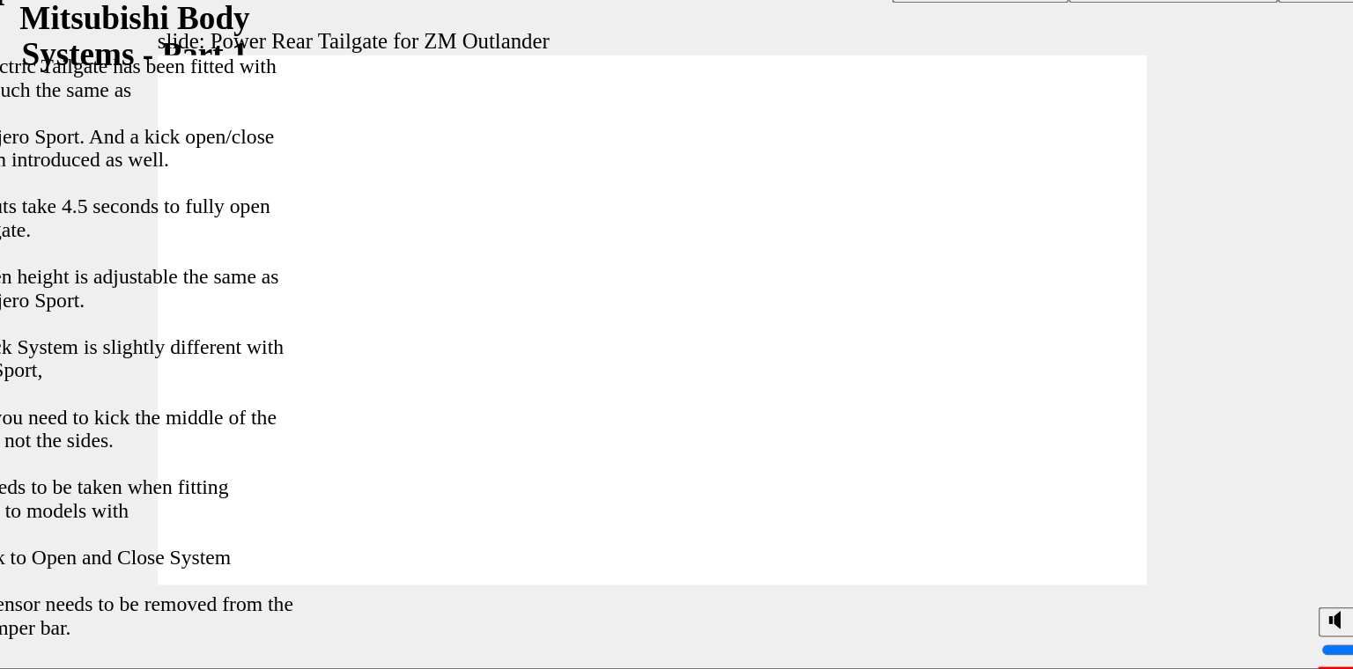
type input "30"
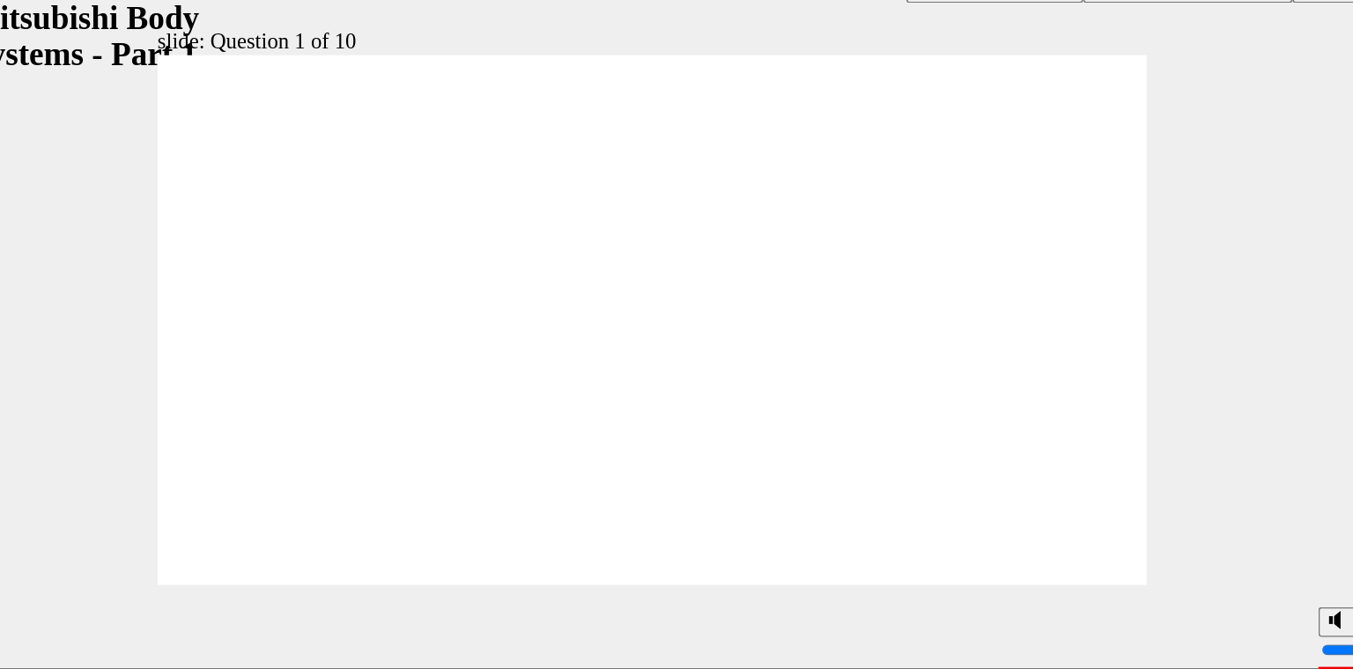
radio input "true"
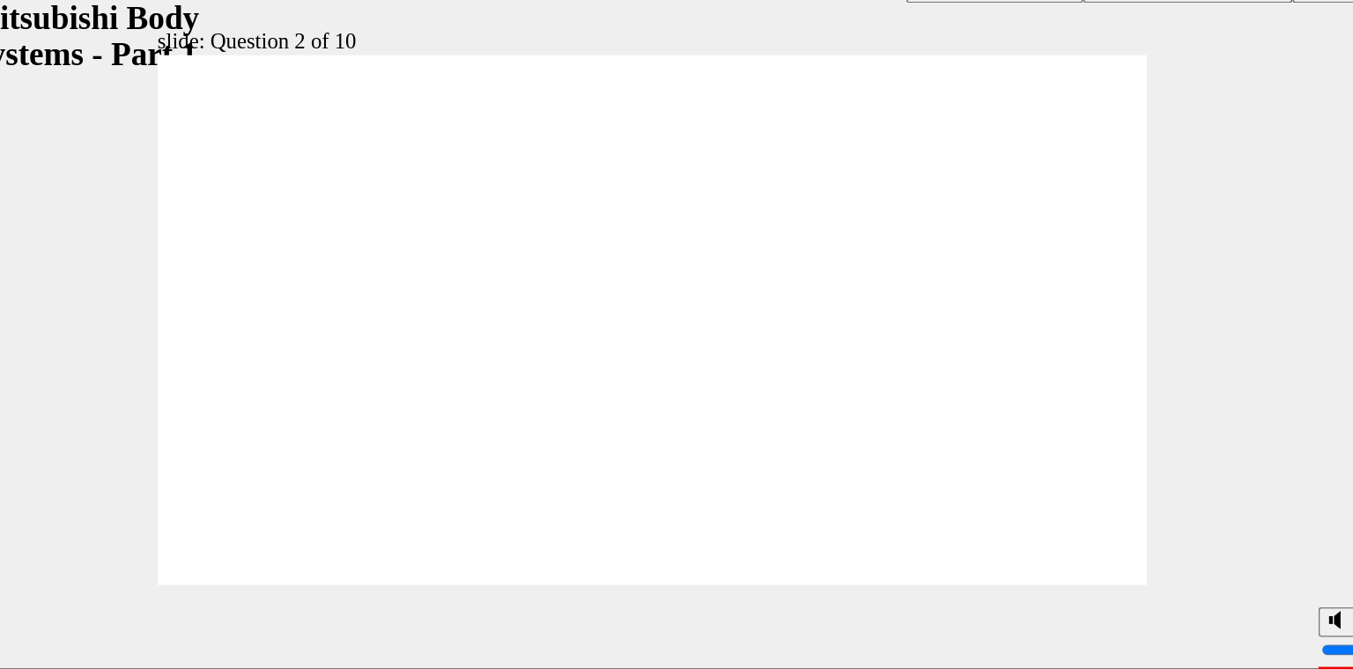
checkbox input "true"
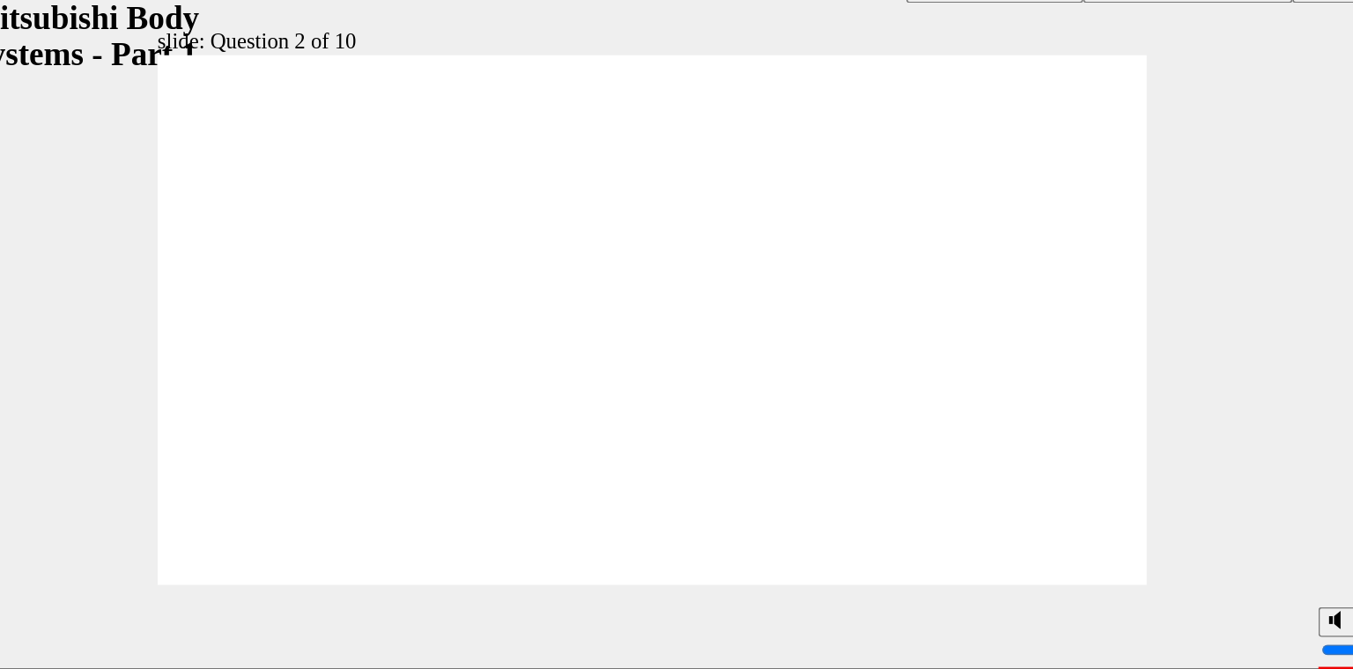
checkbox input "true"
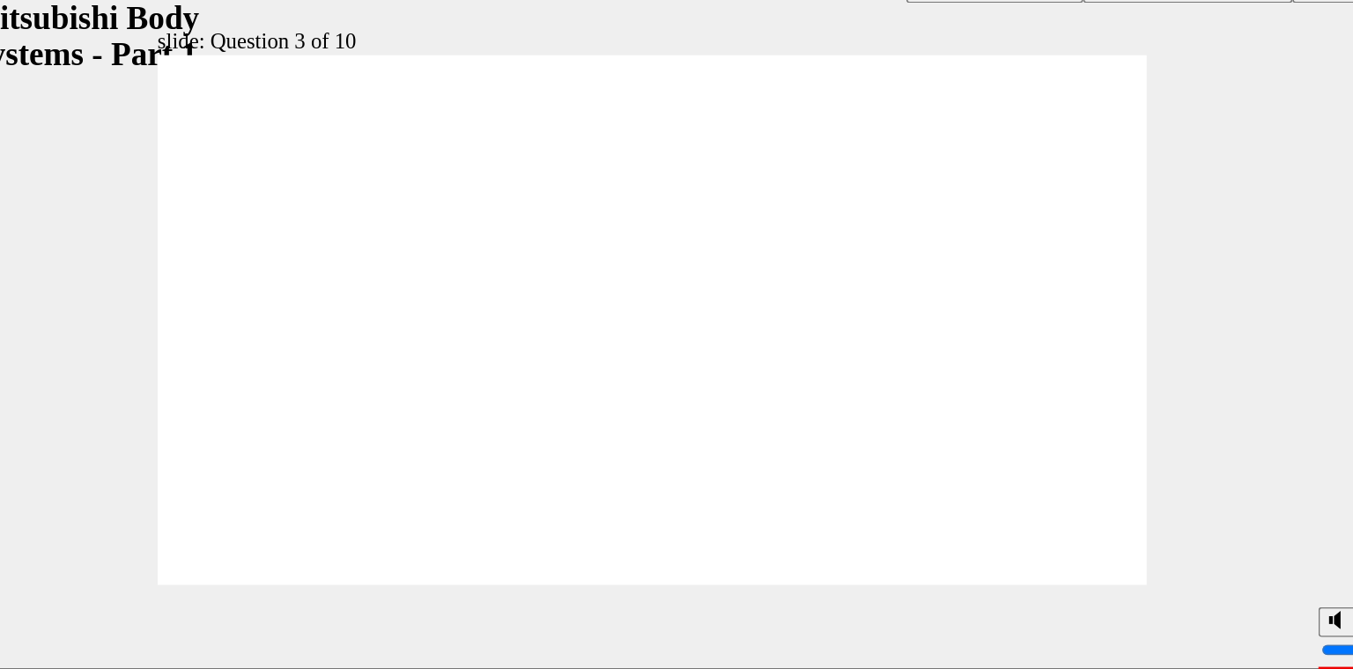
radio input "true"
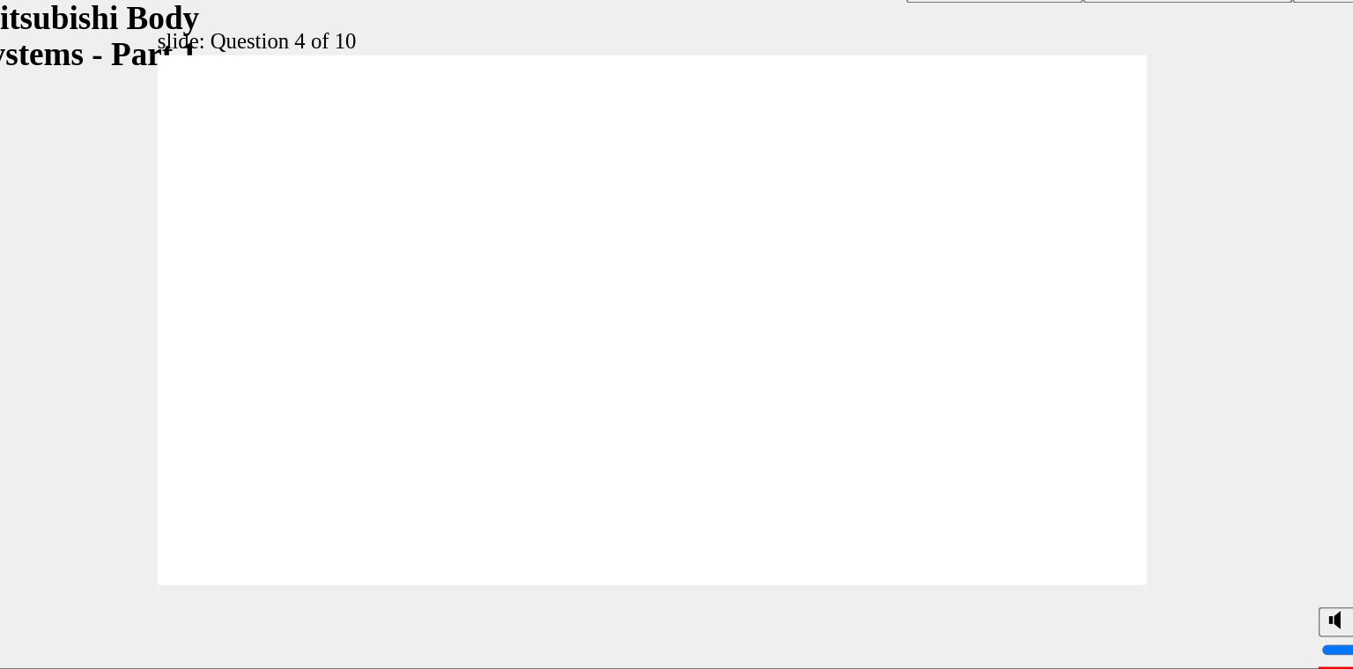
radio input "true"
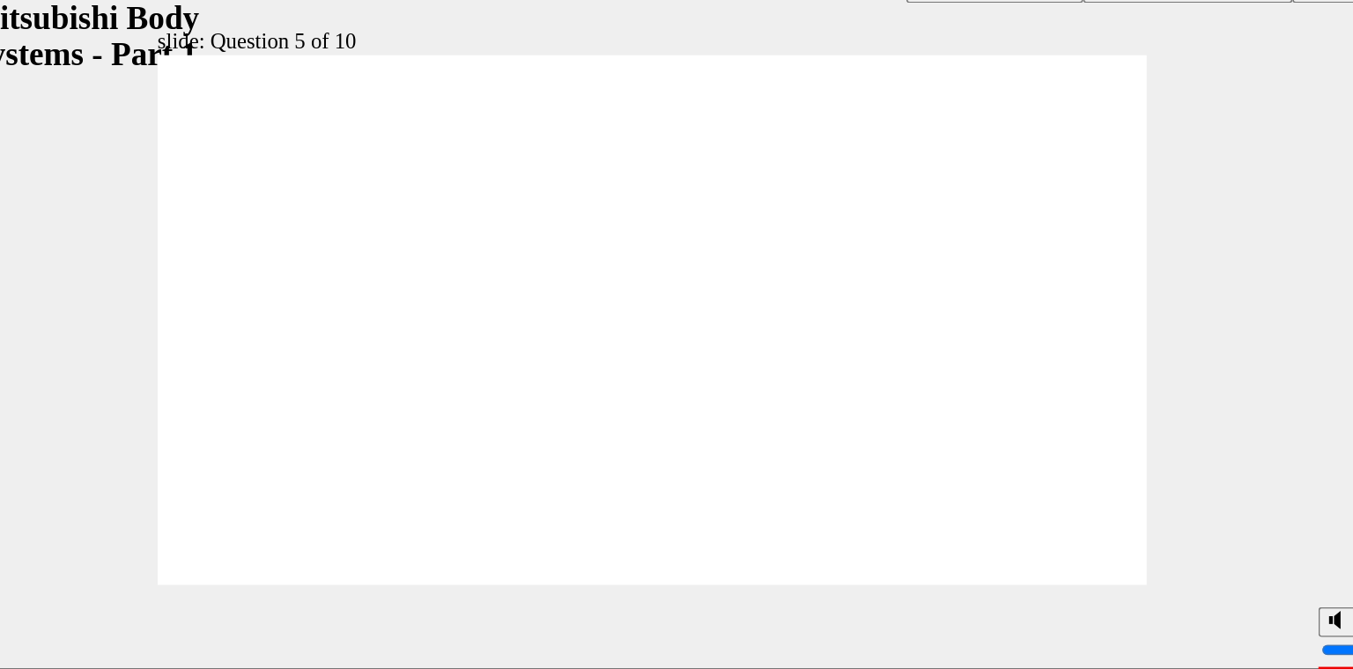
radio input "true"
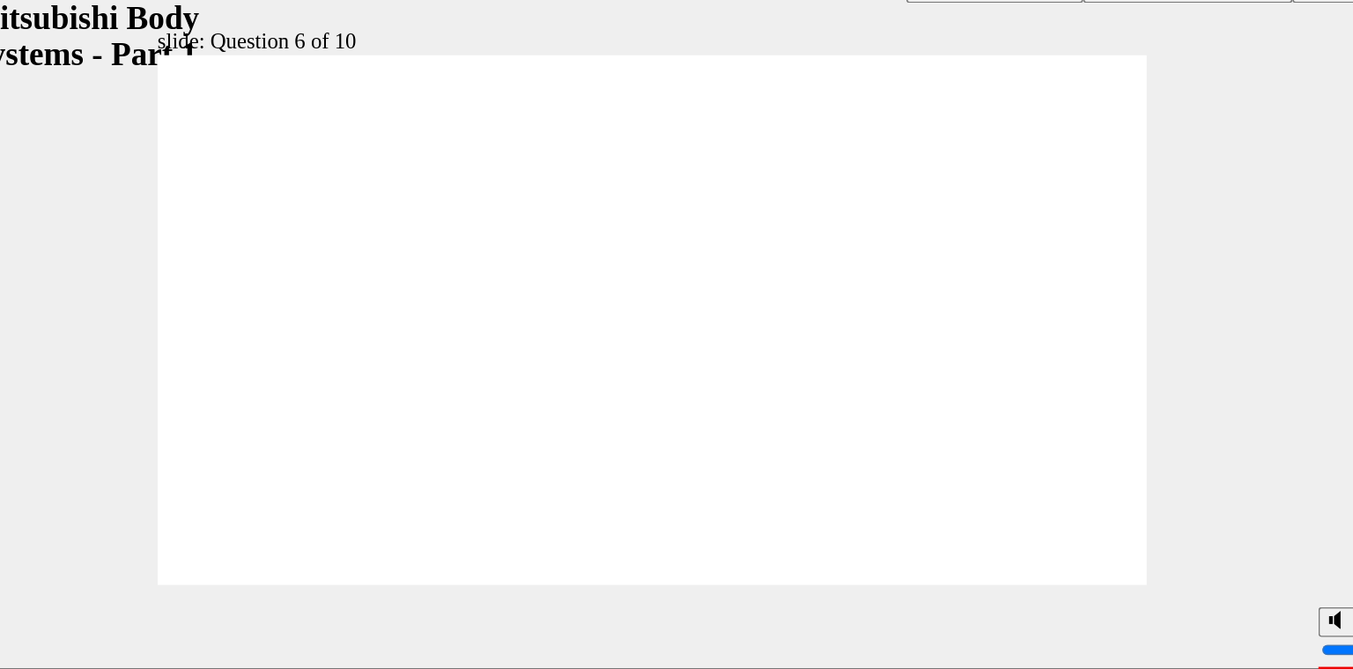
radio input "true"
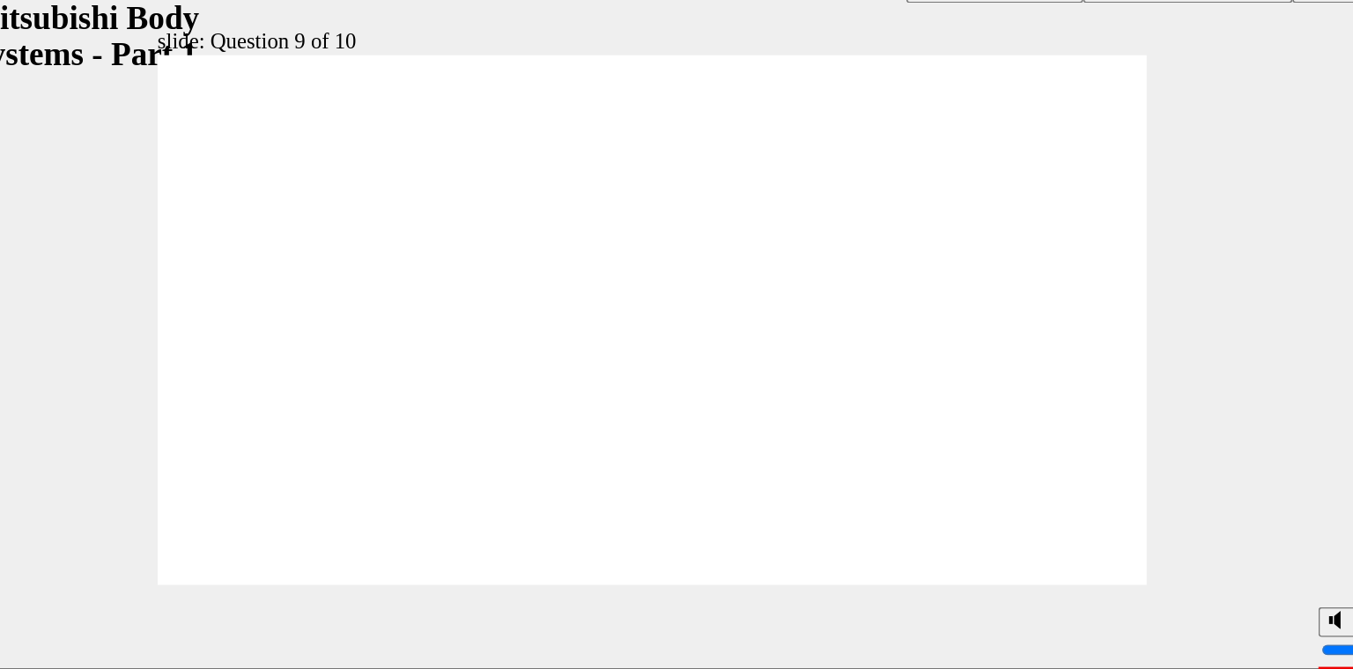
radio input "true"
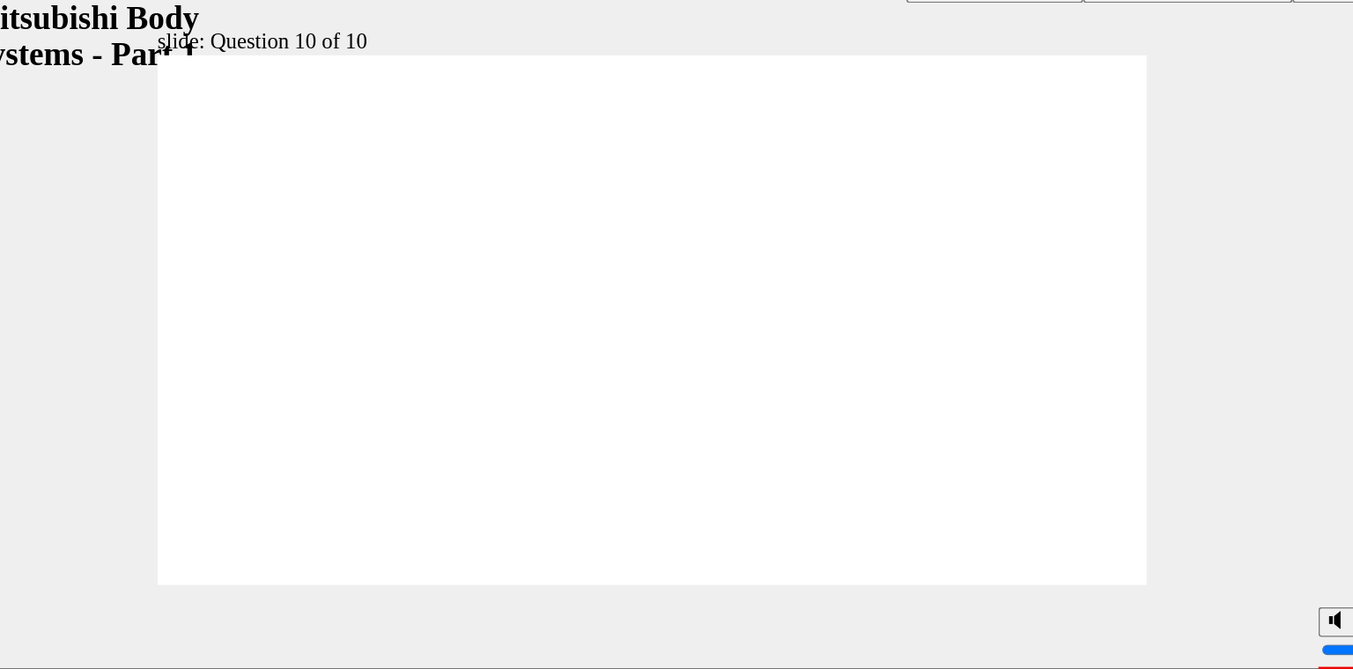
radio input "true"
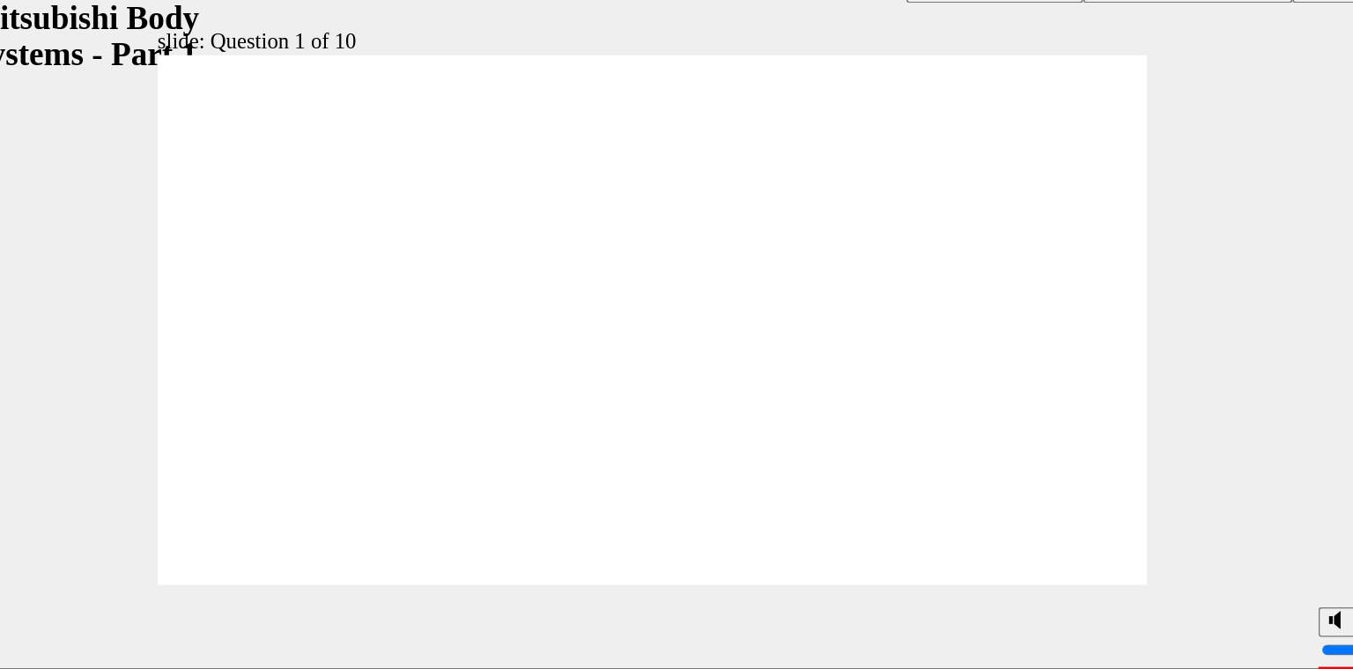
radio input "true"
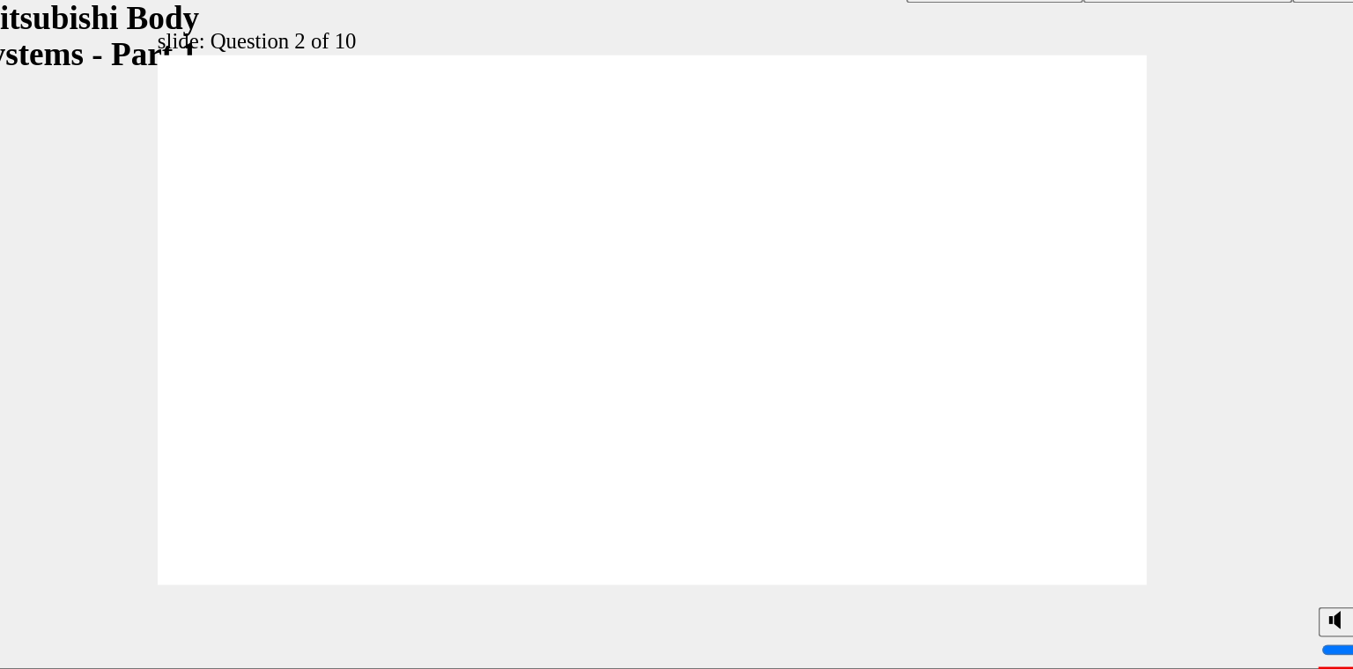
checkbox input "true"
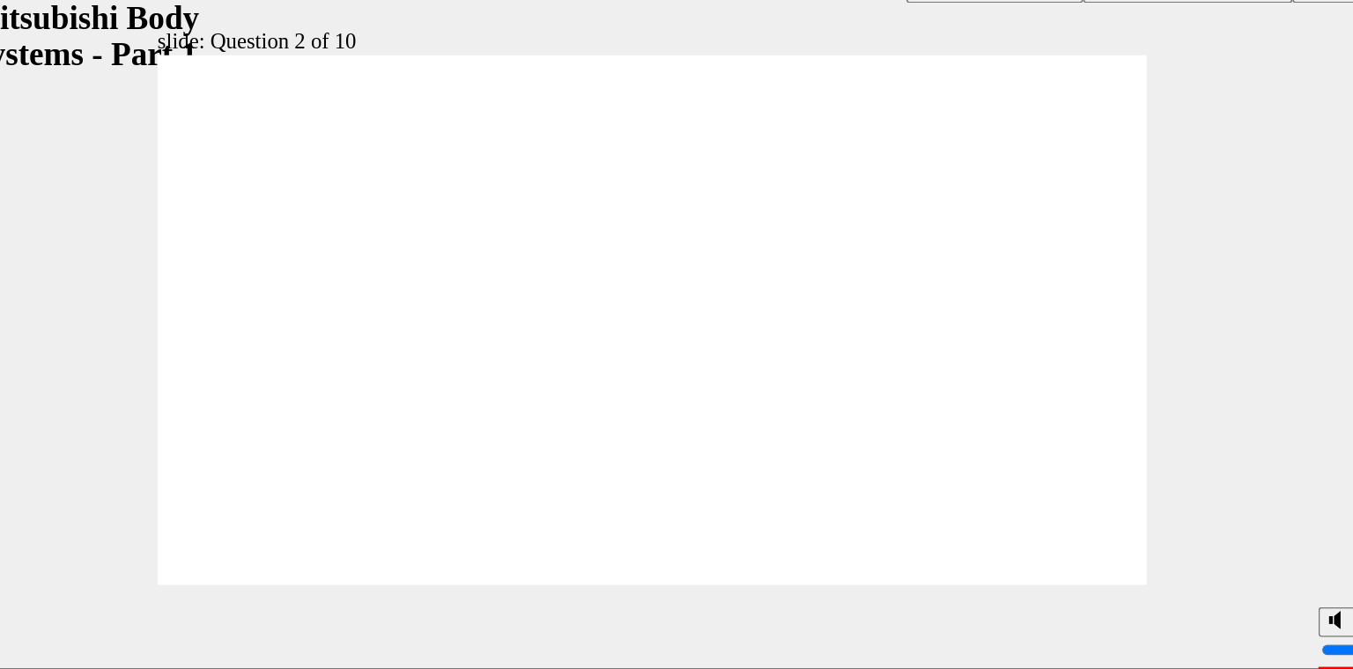
checkbox input "true"
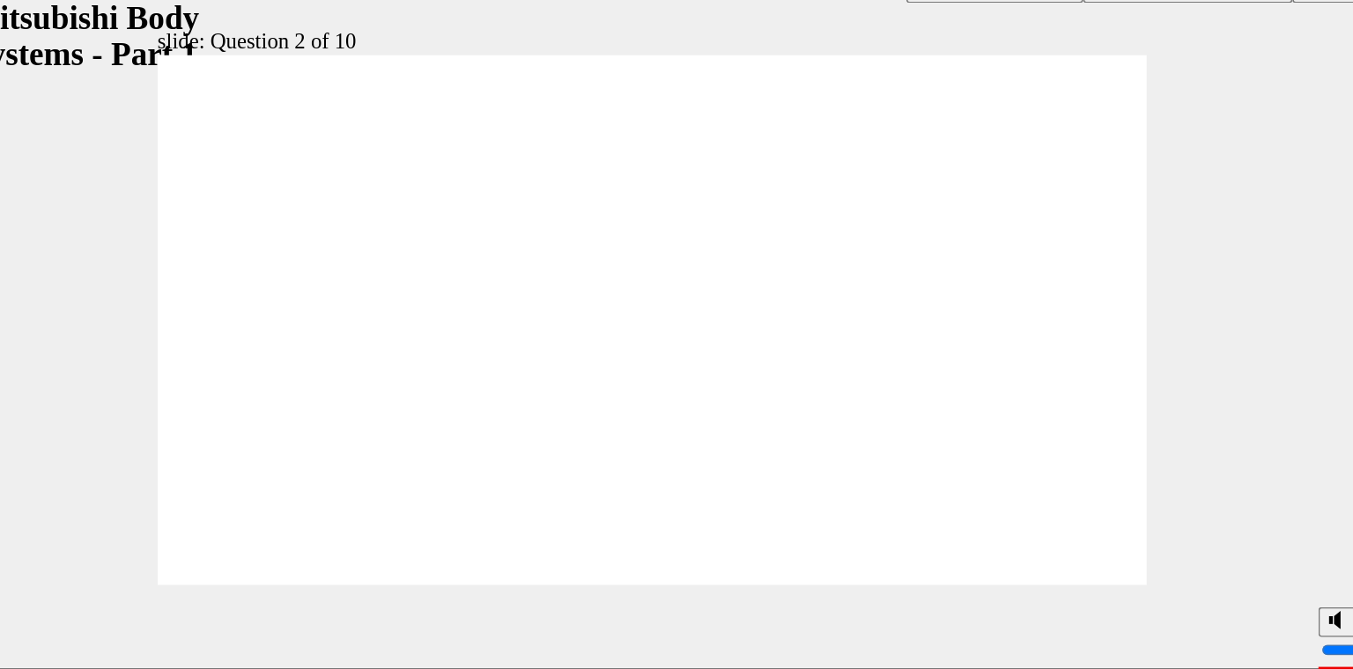
radio input "true"
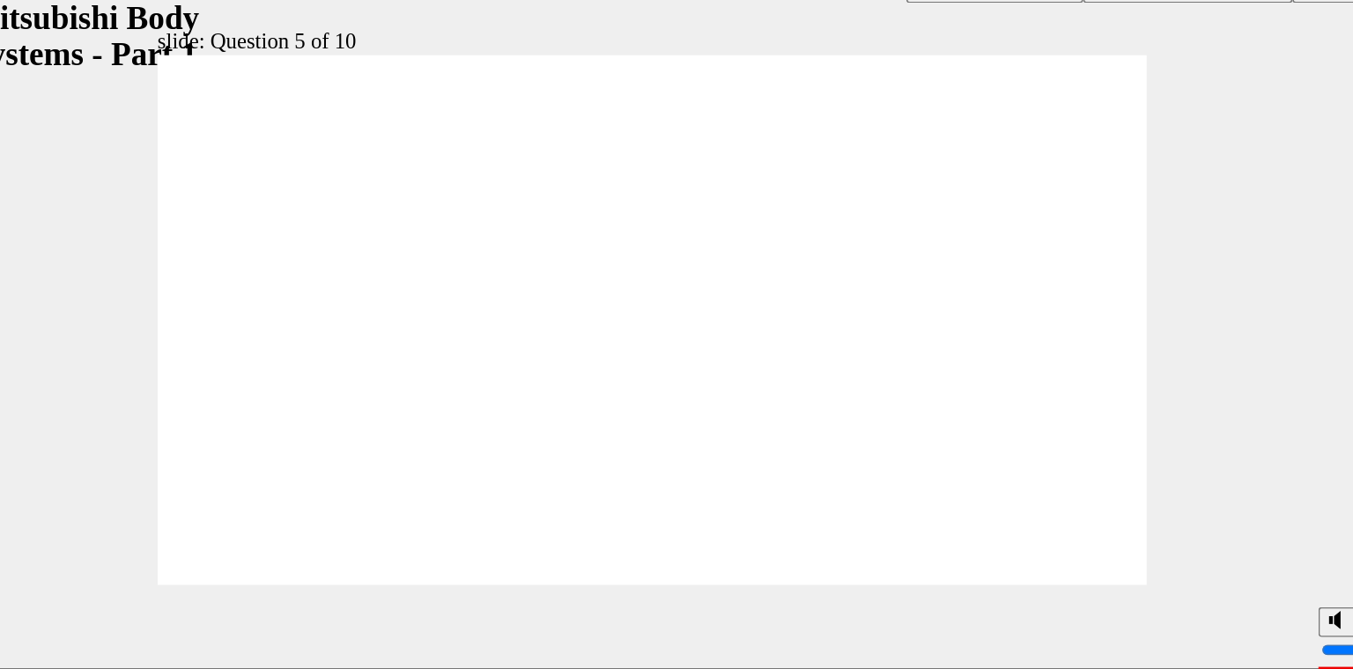
radio input "true"
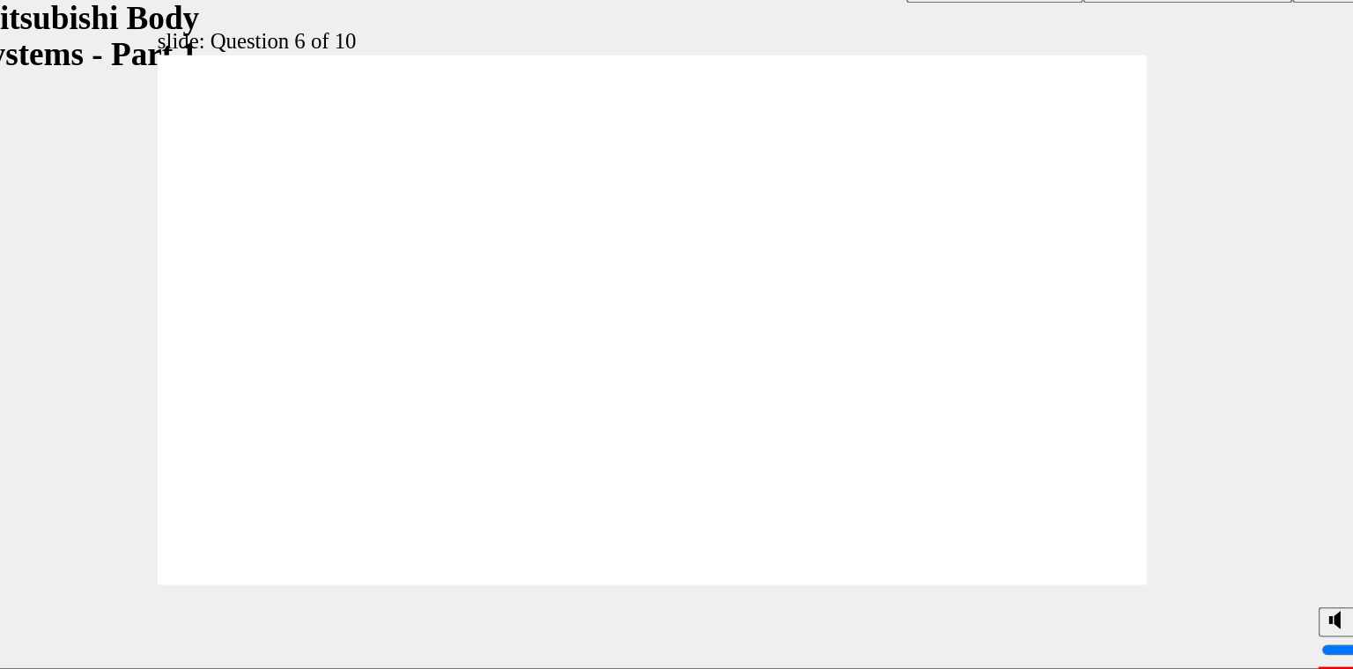
radio input "true"
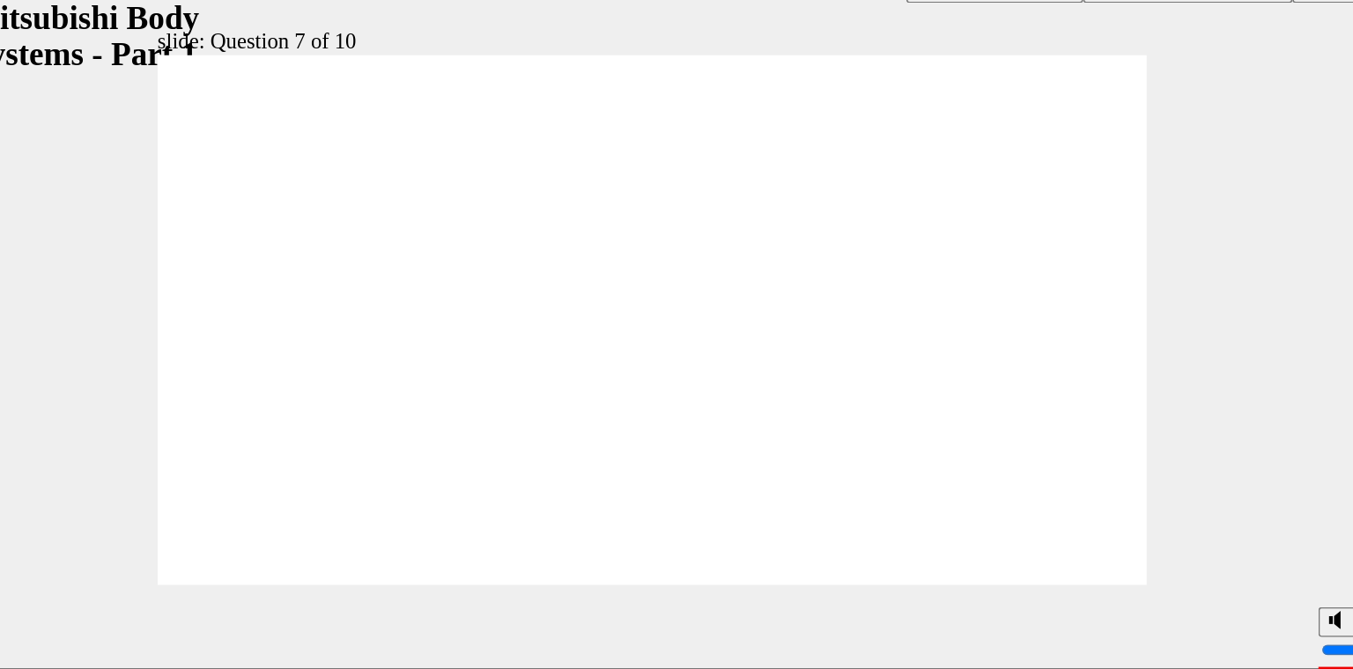
radio input "true"
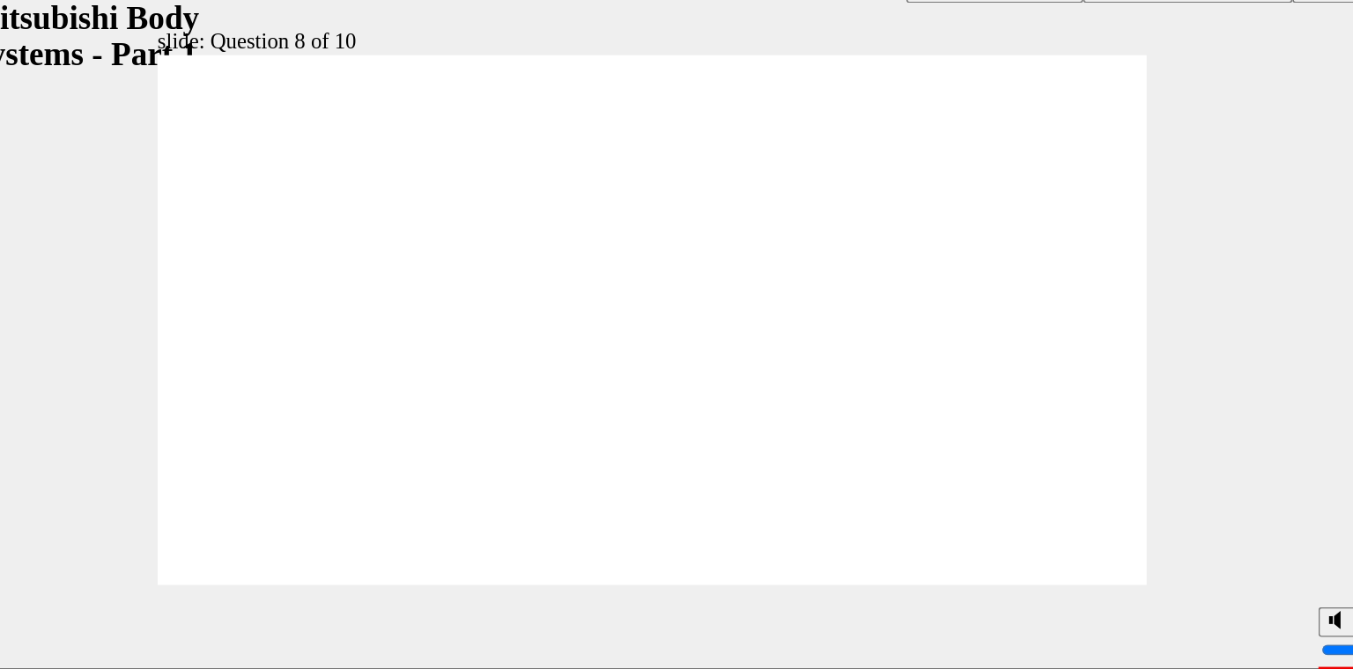
radio input "true"
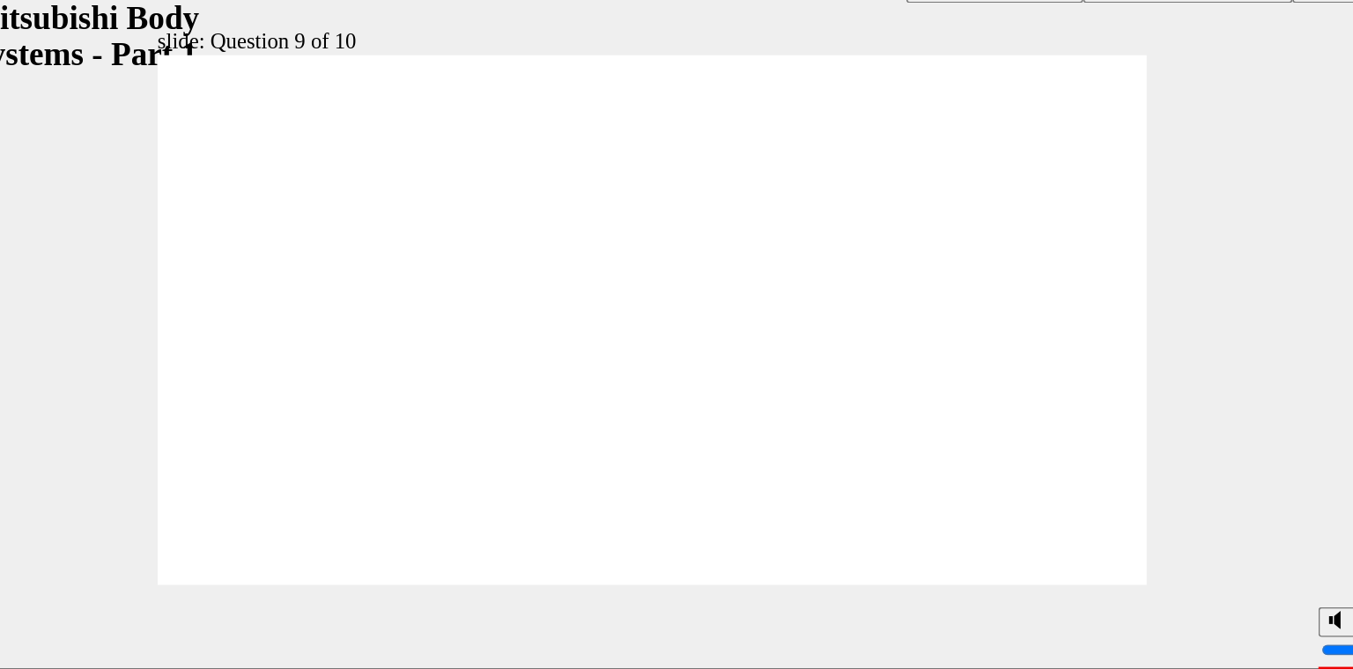
radio input "true"
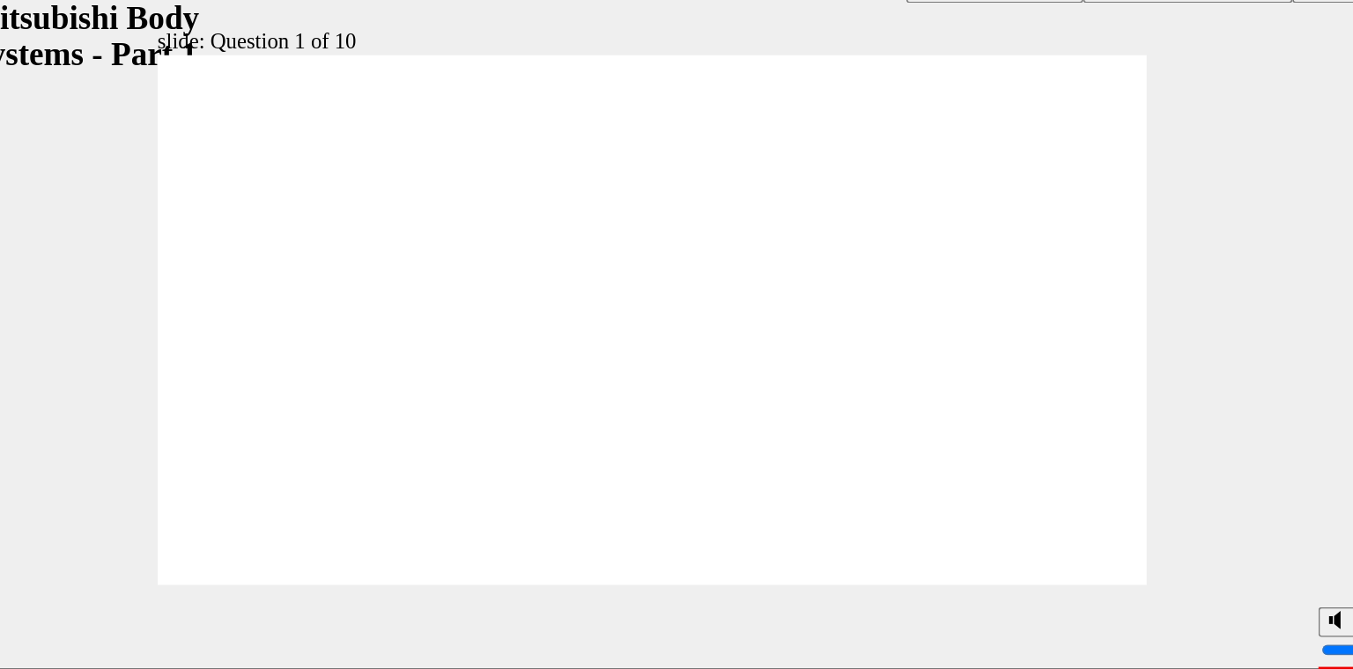
radio input "true"
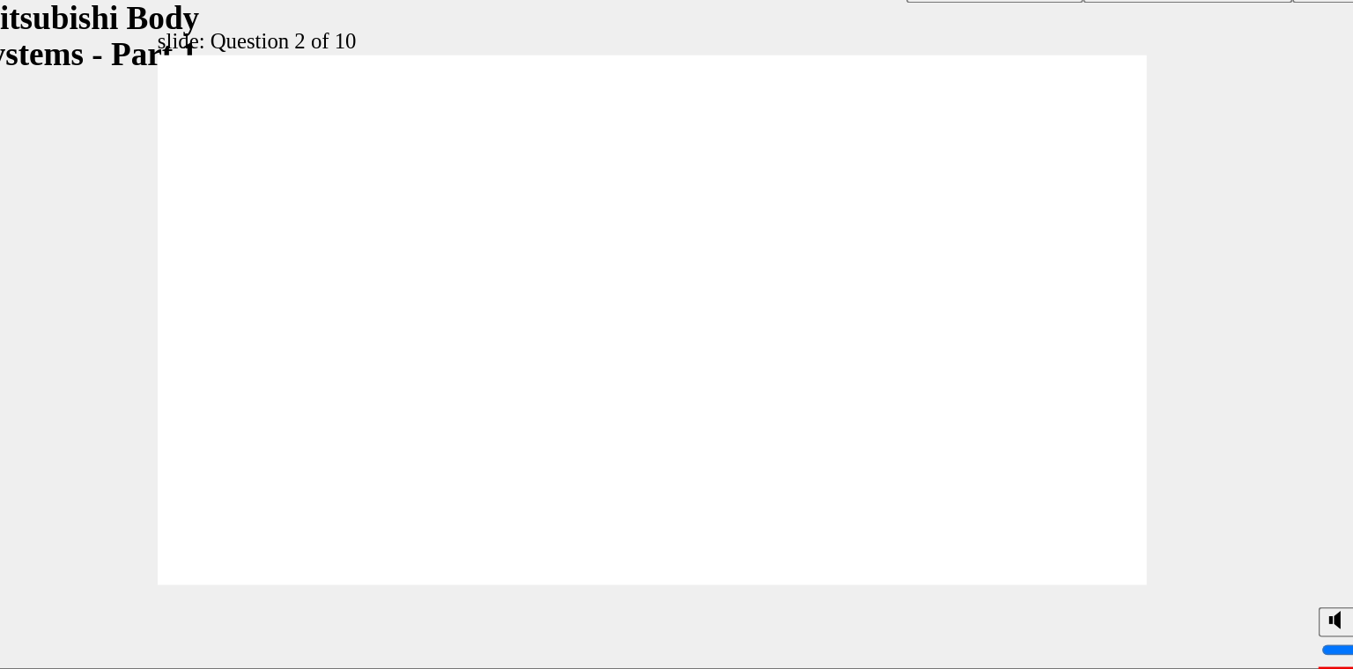
checkbox input "true"
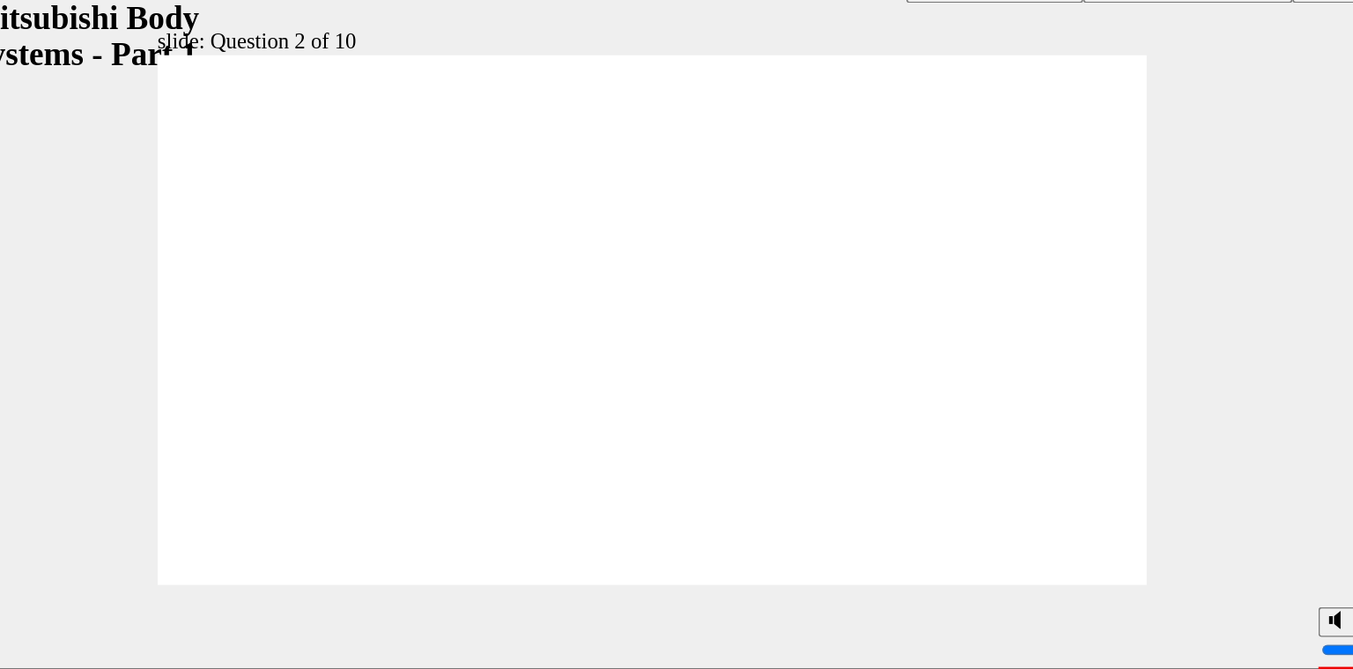
checkbox input "true"
checkbox input "false"
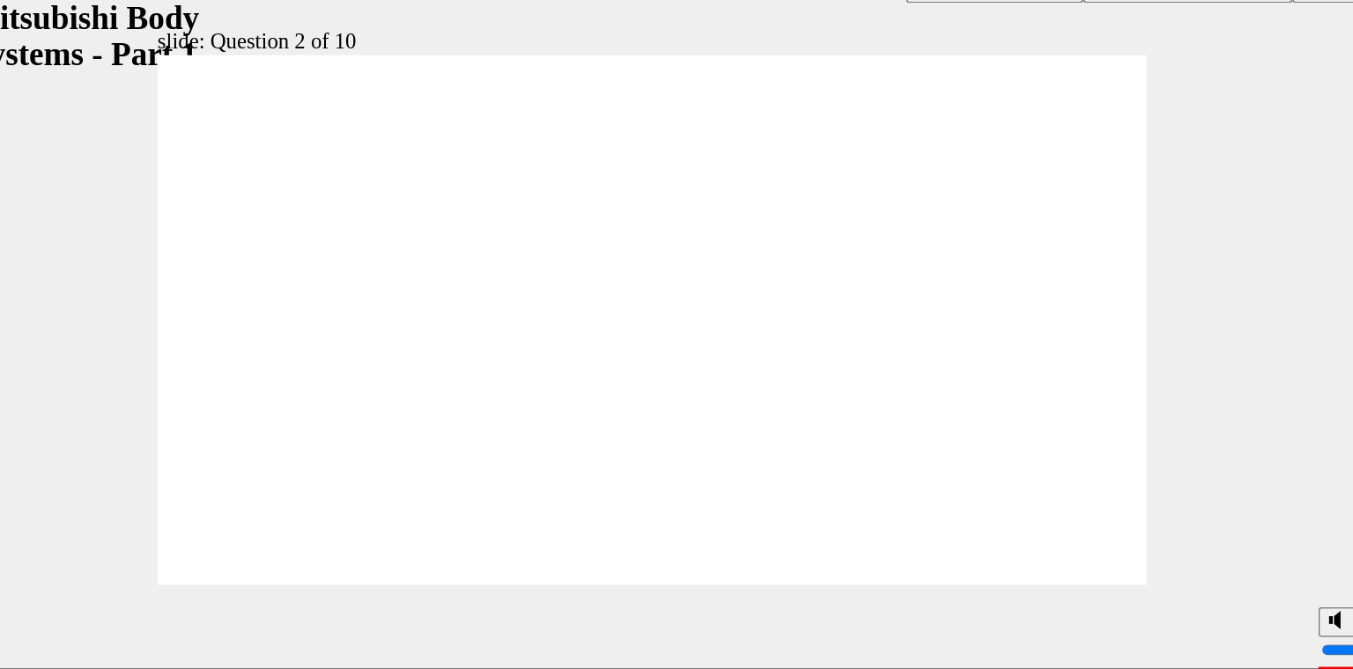
checkbox input "false"
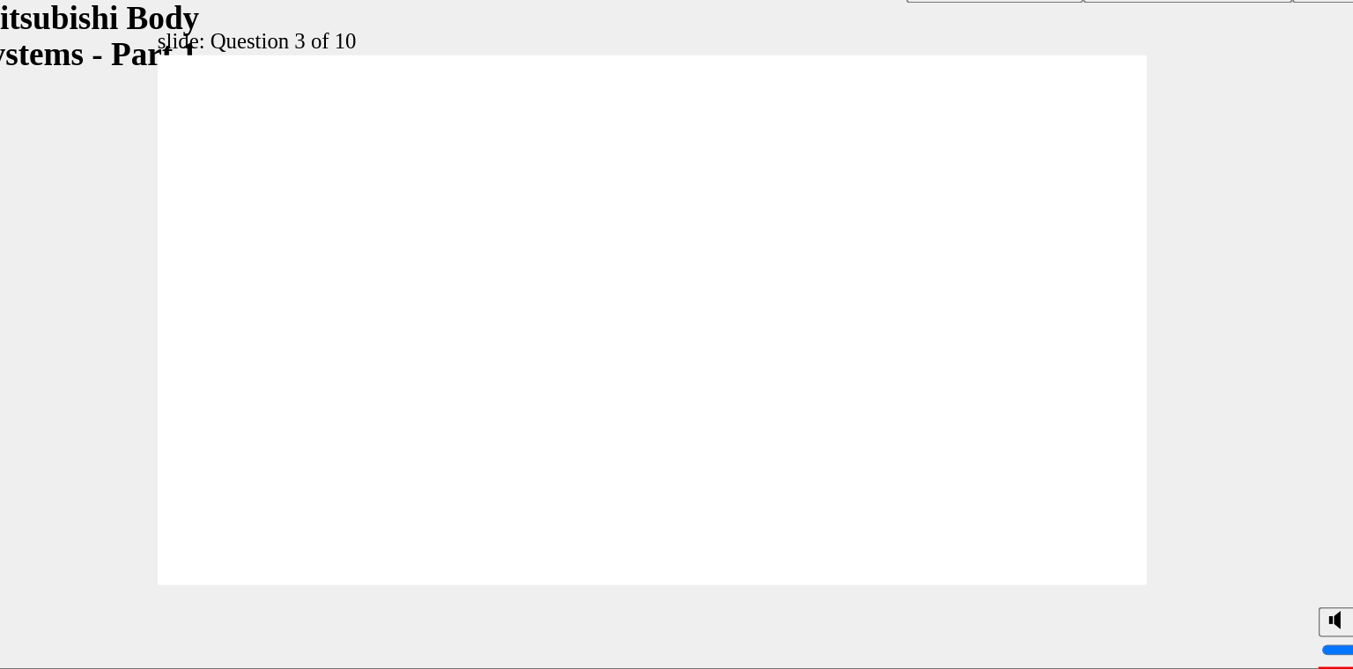
radio input "true"
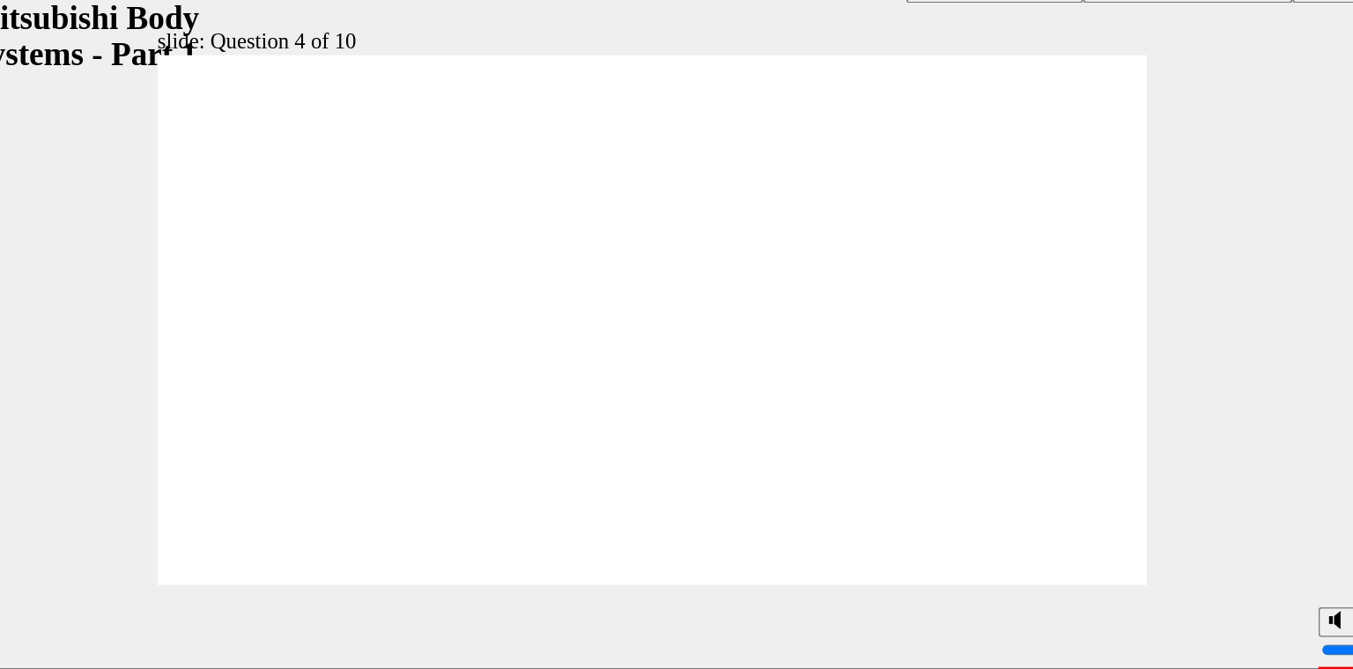
radio input "true"
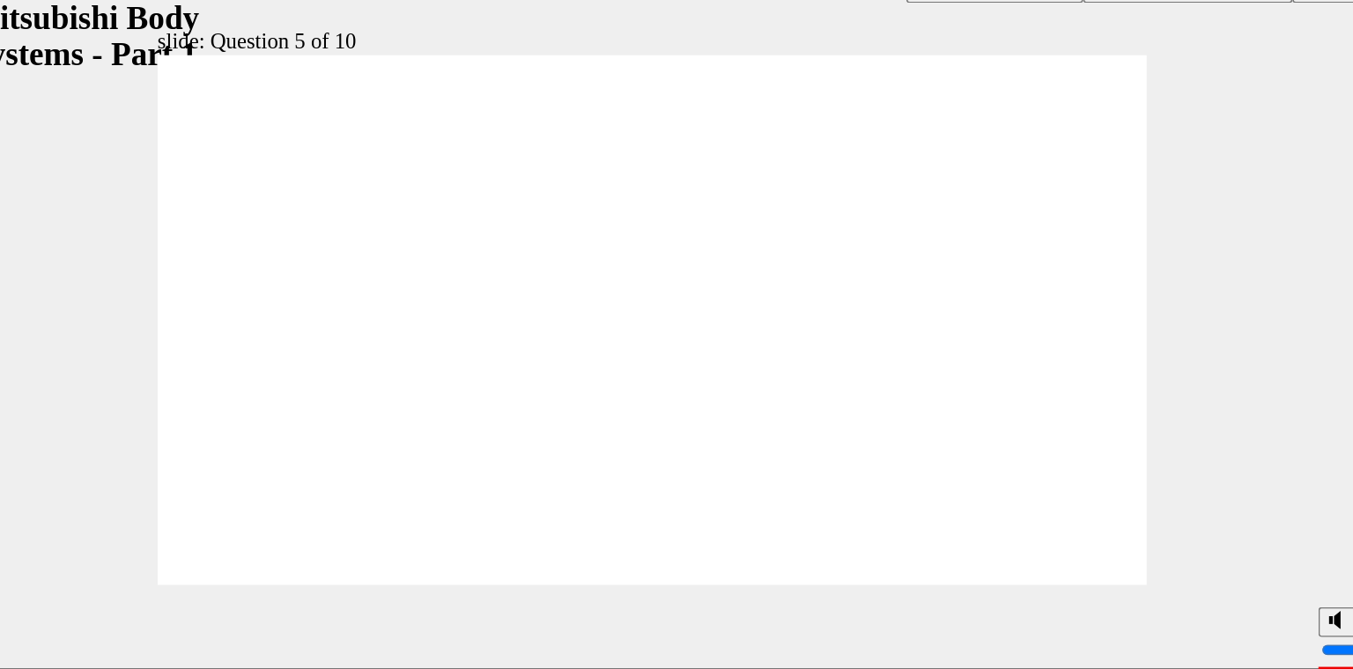
radio input "true"
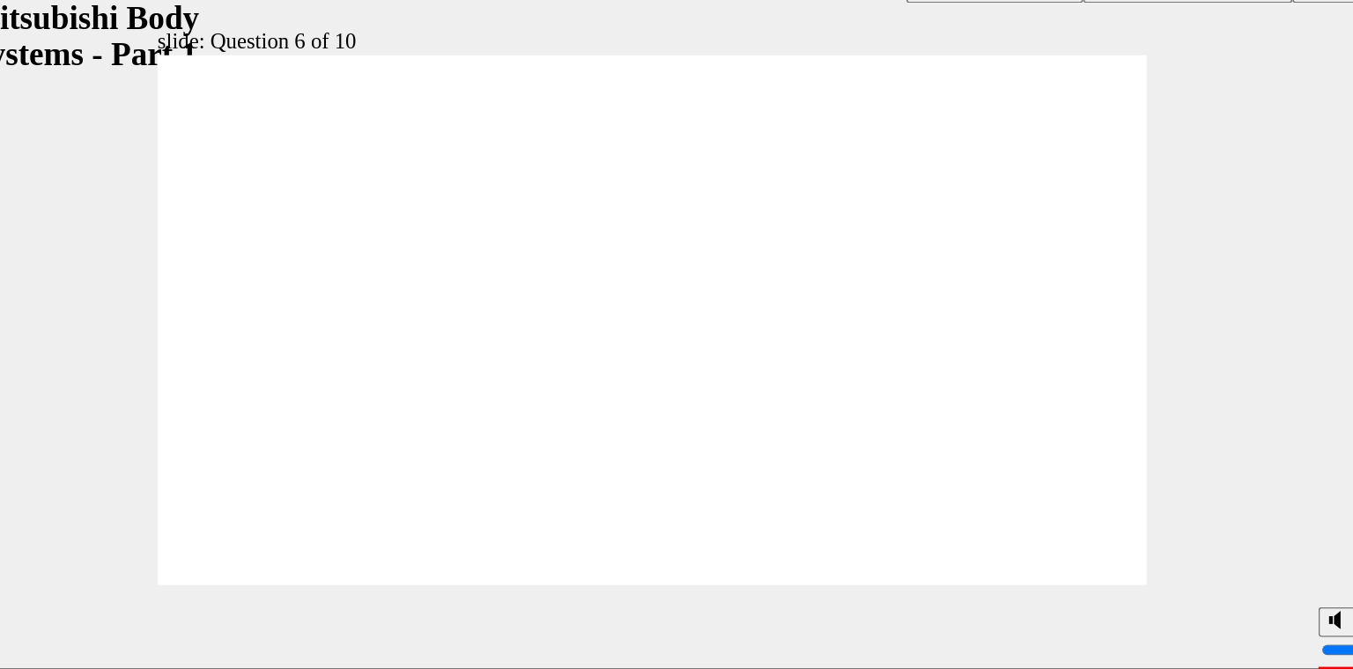
radio input "true"
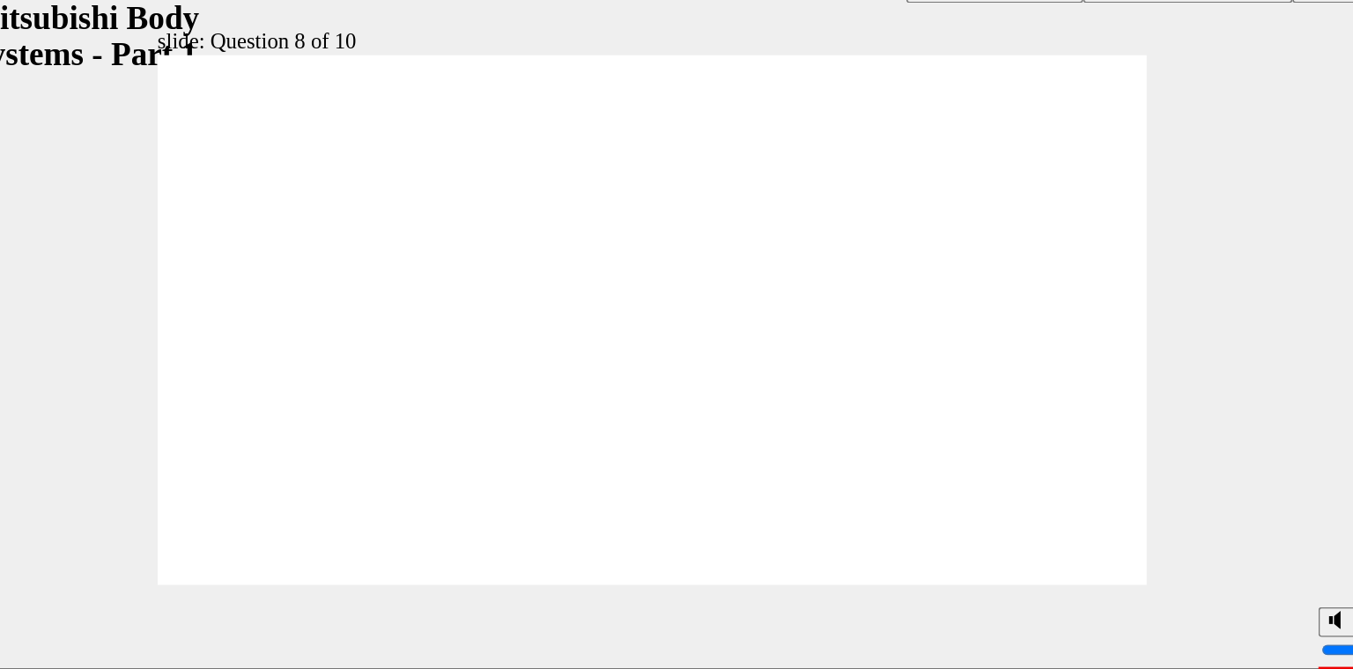
radio input "true"
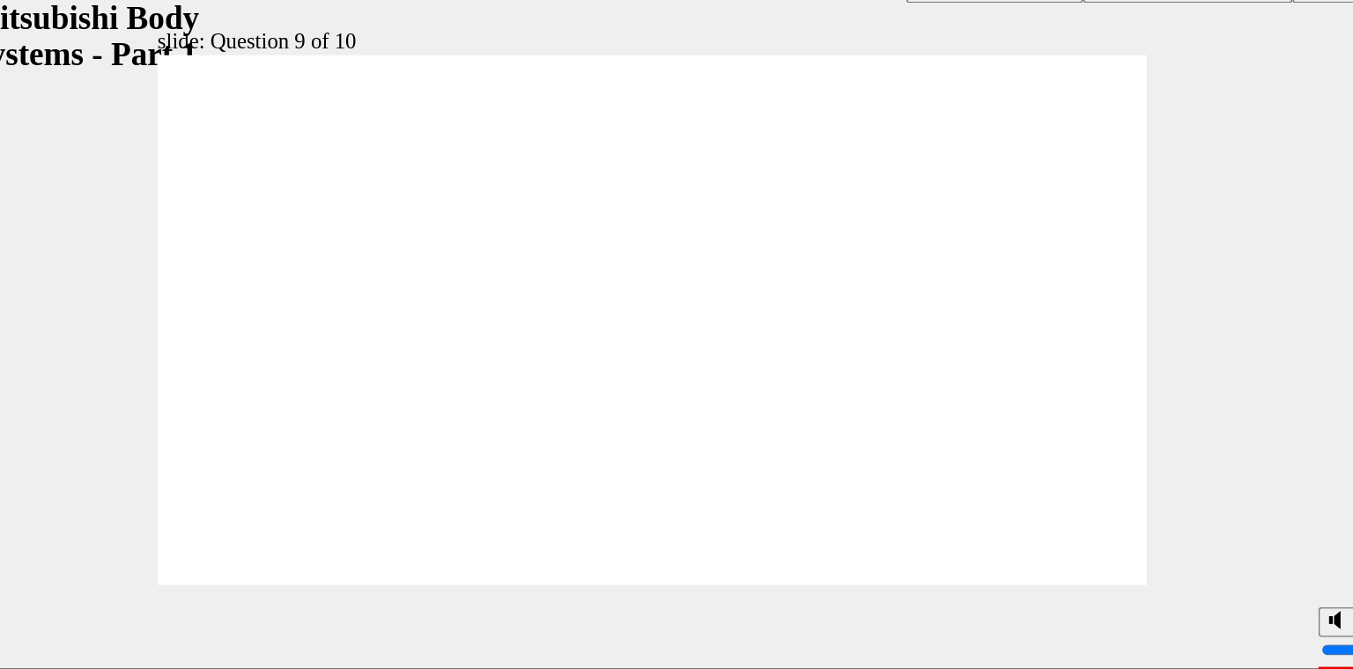
radio input "true"
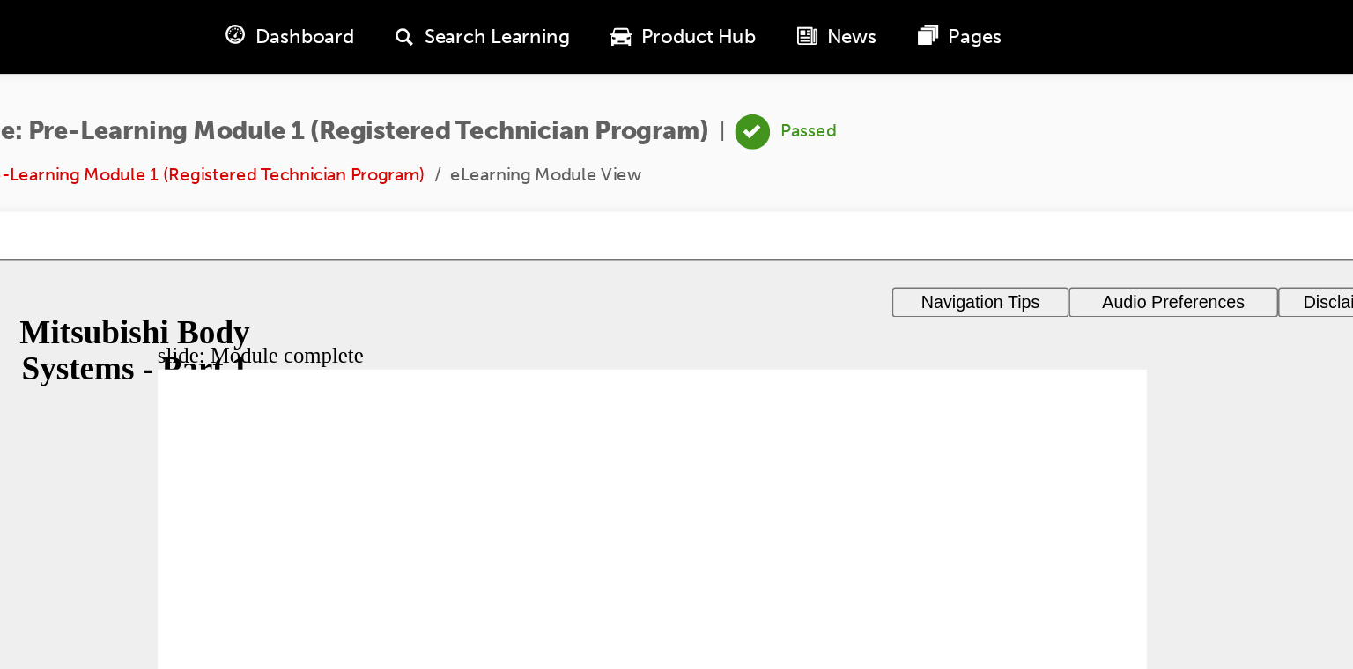
click at [565, 25] on span "Dashboard" at bounding box center [553, 25] width 67 height 20
